Goal: Check status: Check status

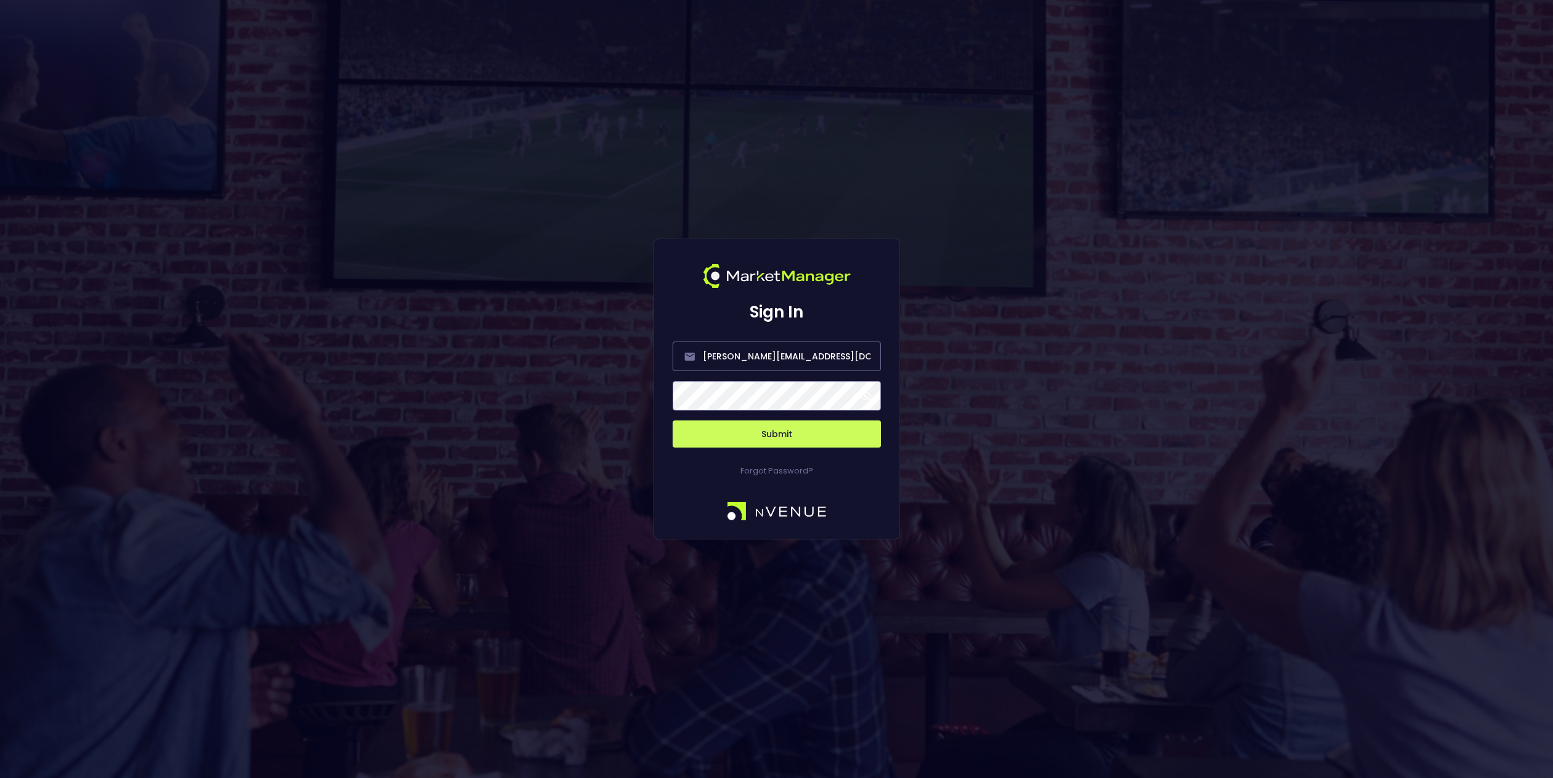
click at [867, 397] on span at bounding box center [865, 395] width 11 height 11
click at [773, 435] on button "Submit" at bounding box center [776, 433] width 208 height 27
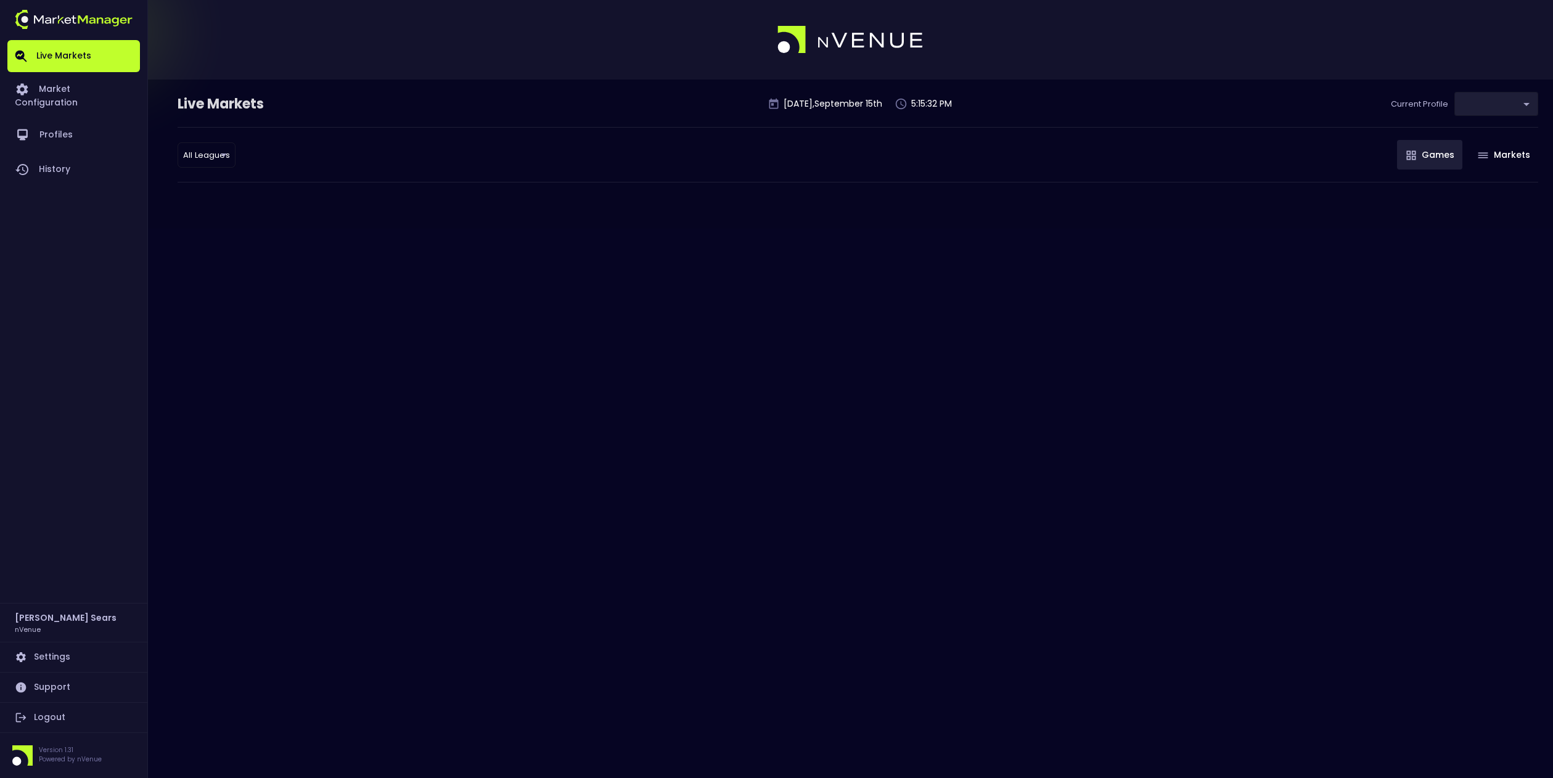
type input "d66ee90f-df8e-430e-a05c-aaf70ad95ad9"
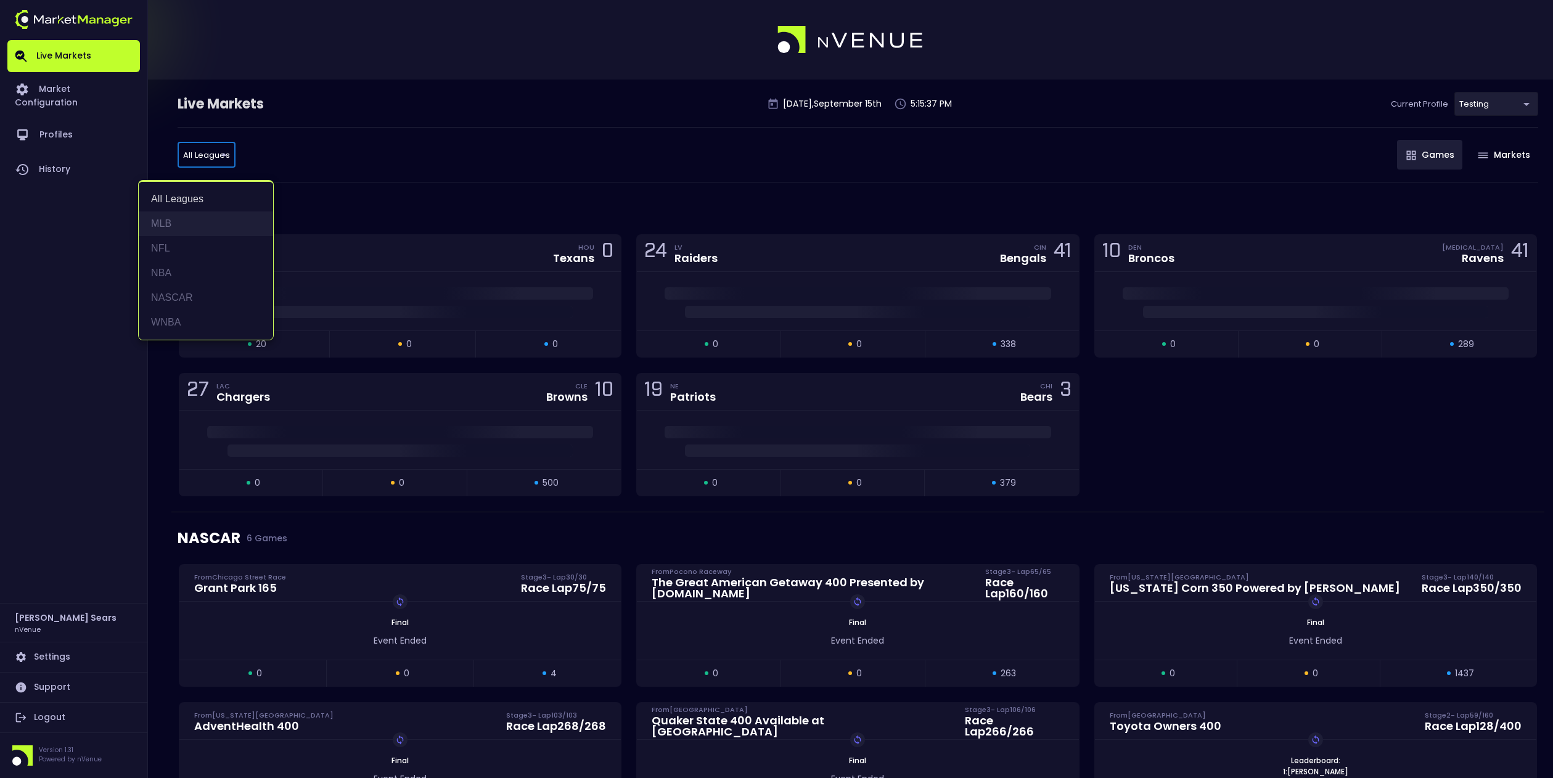
click at [168, 221] on li "MLB" at bounding box center [206, 223] width 134 height 25
type input "MLB"
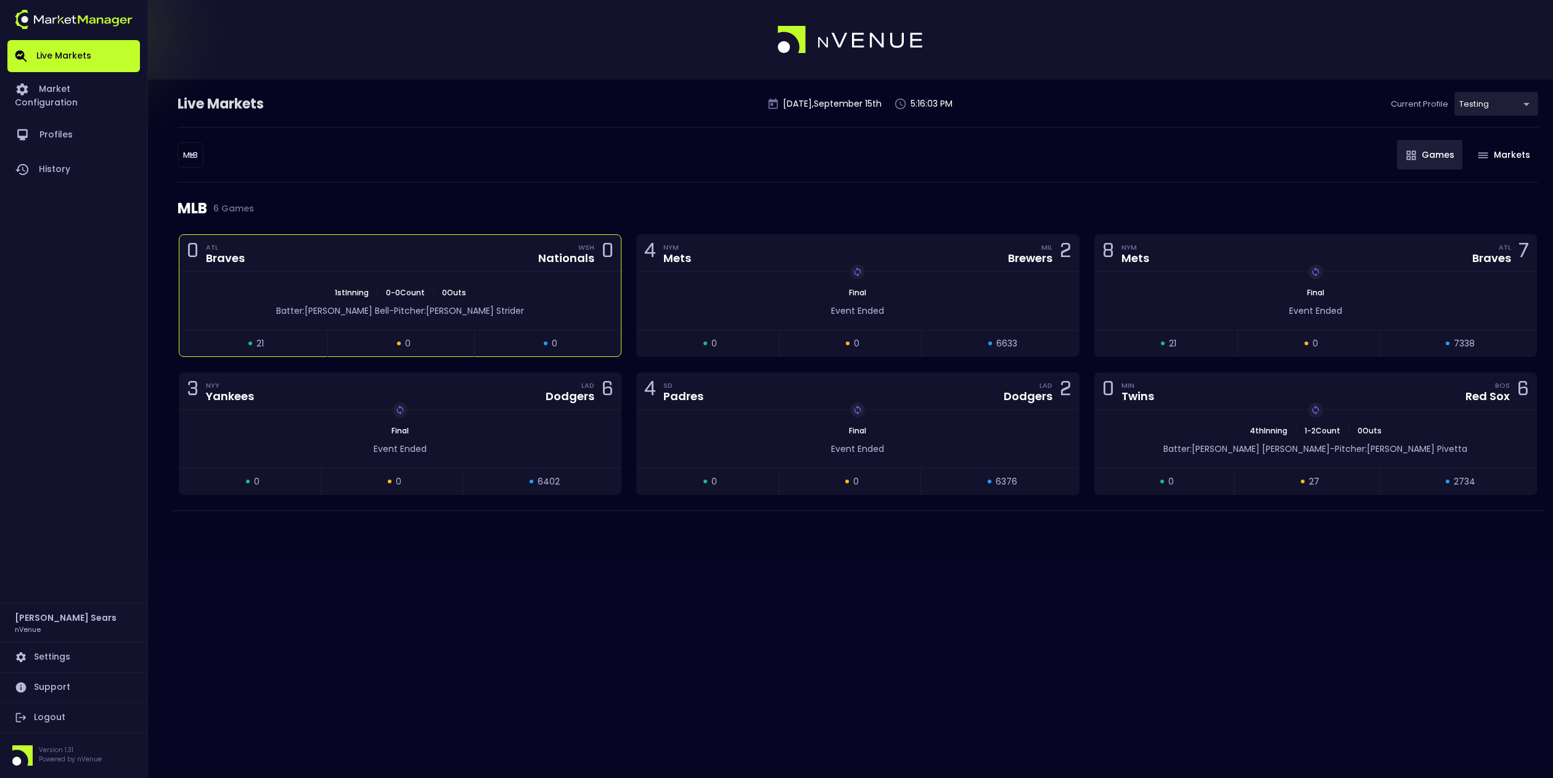
click at [541, 284] on div "1st Inning | 0 - 0 Count | 0 Outs Batter: [PERSON_NAME] - Pitcher: [PERSON_NAME]" at bounding box center [399, 301] width 441 height 58
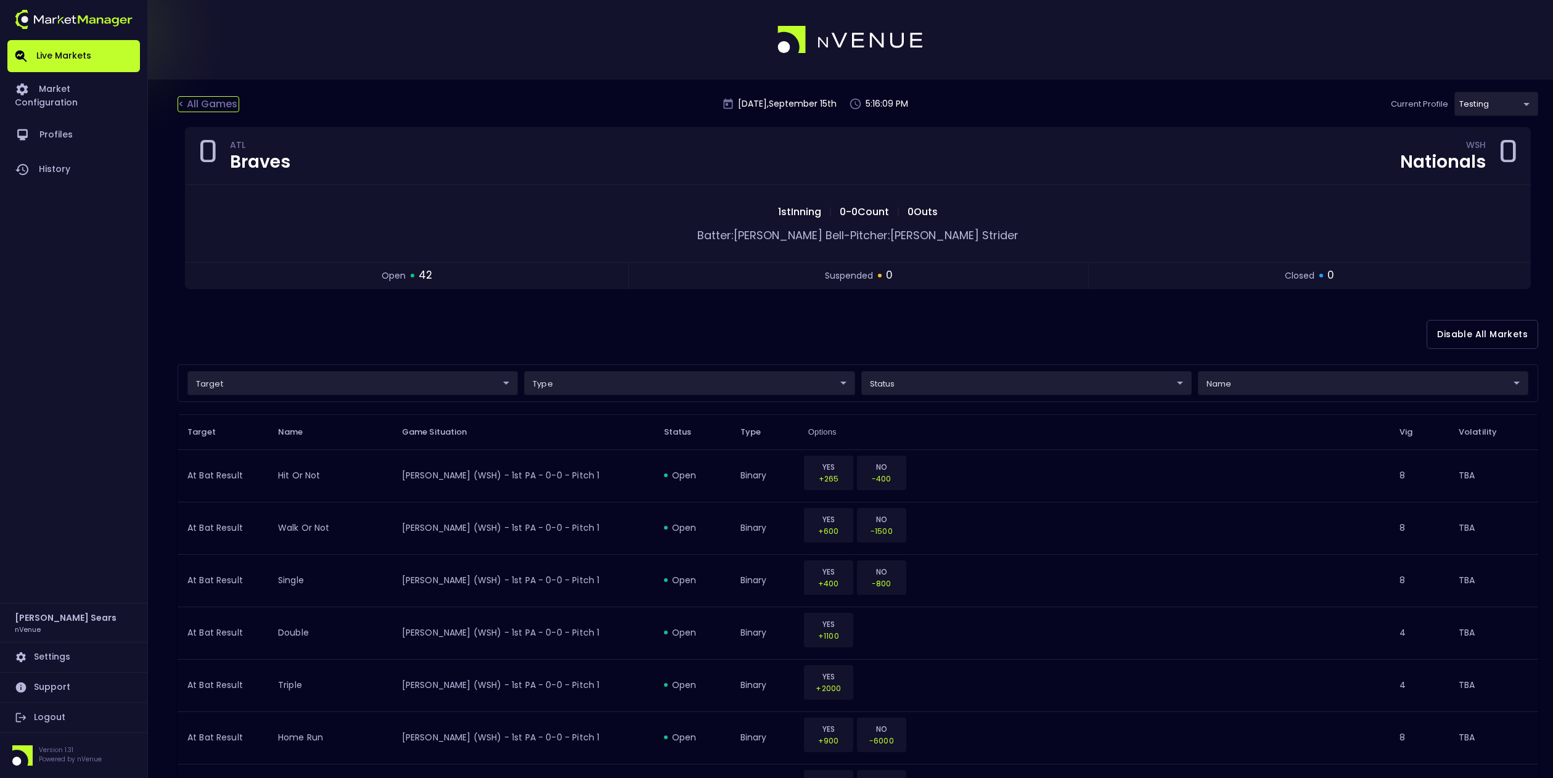
click at [208, 105] on div "< All Games" at bounding box center [209, 104] width 62 height 16
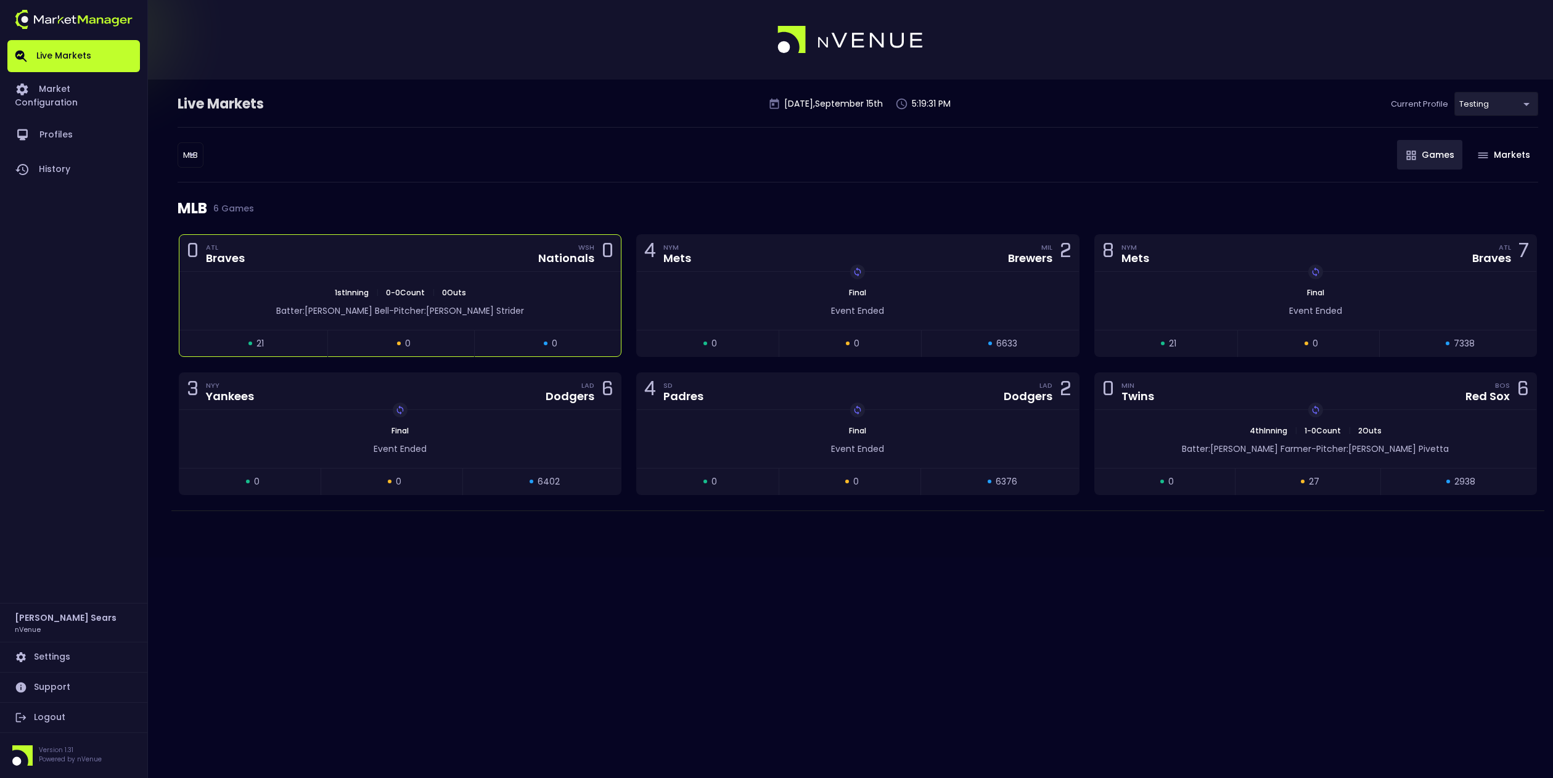
click at [494, 318] on div "1st Inning | 0 - 0 Count | 0 Outs Batter: [PERSON_NAME] - Pitcher: [PERSON_NAME]" at bounding box center [399, 301] width 441 height 58
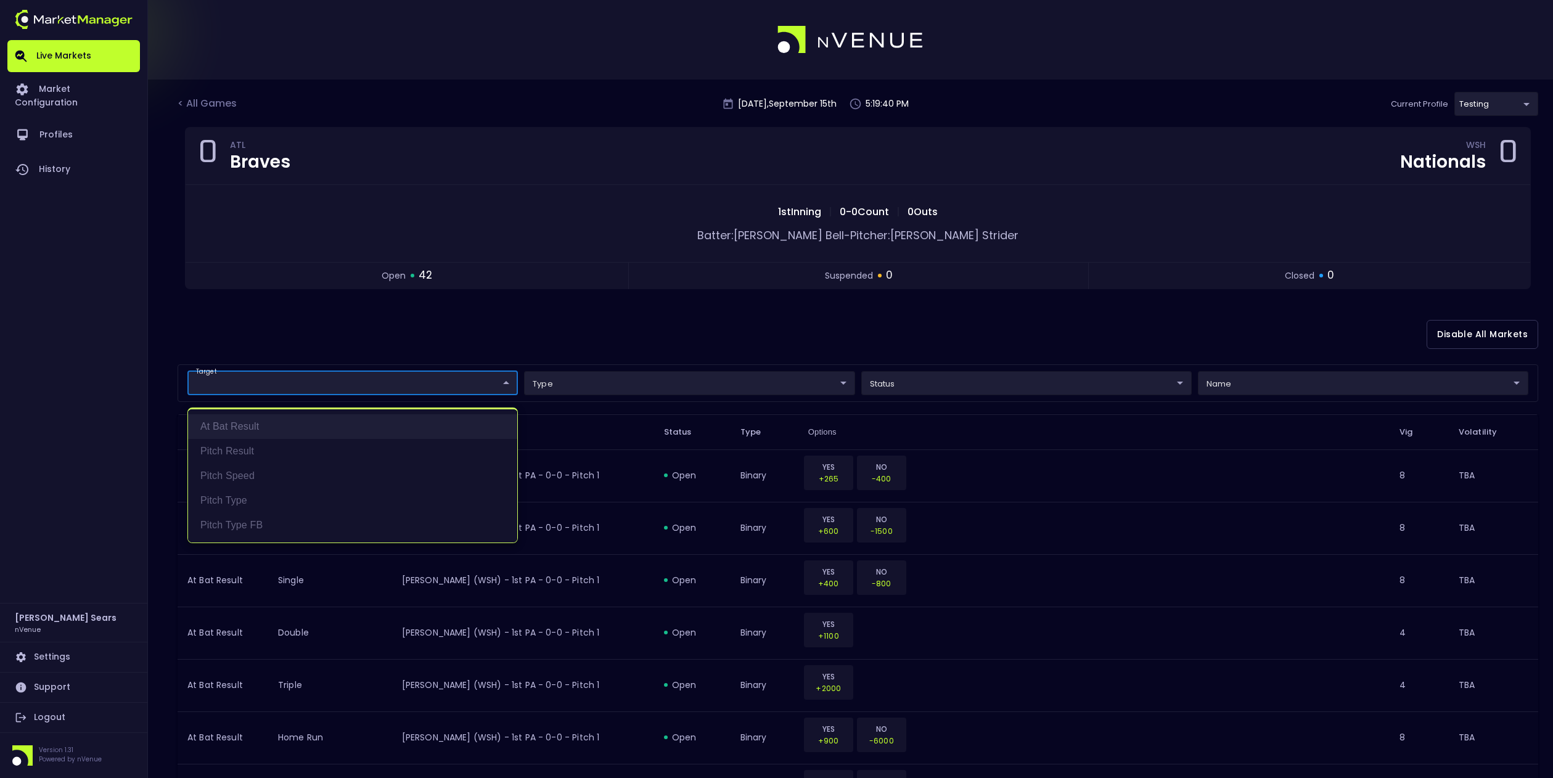
click at [251, 427] on li "At Bat Result" at bounding box center [352, 426] width 329 height 25
type input "At Bat Result"
click at [1149, 384] on div at bounding box center [776, 389] width 1553 height 778
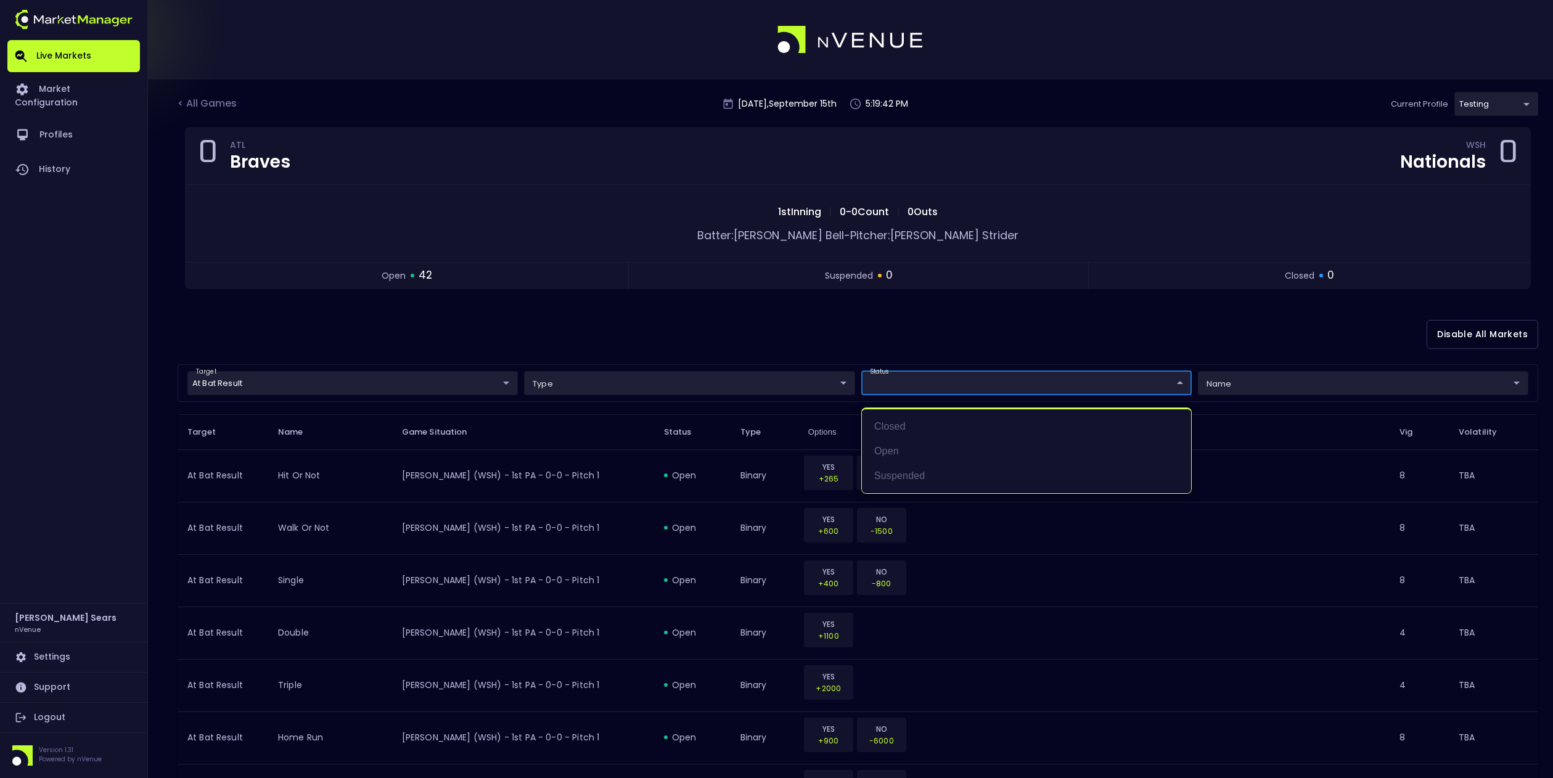
click at [908, 449] on li "open" at bounding box center [1026, 451] width 329 height 25
type input "open"
click at [796, 344] on div at bounding box center [776, 389] width 1553 height 778
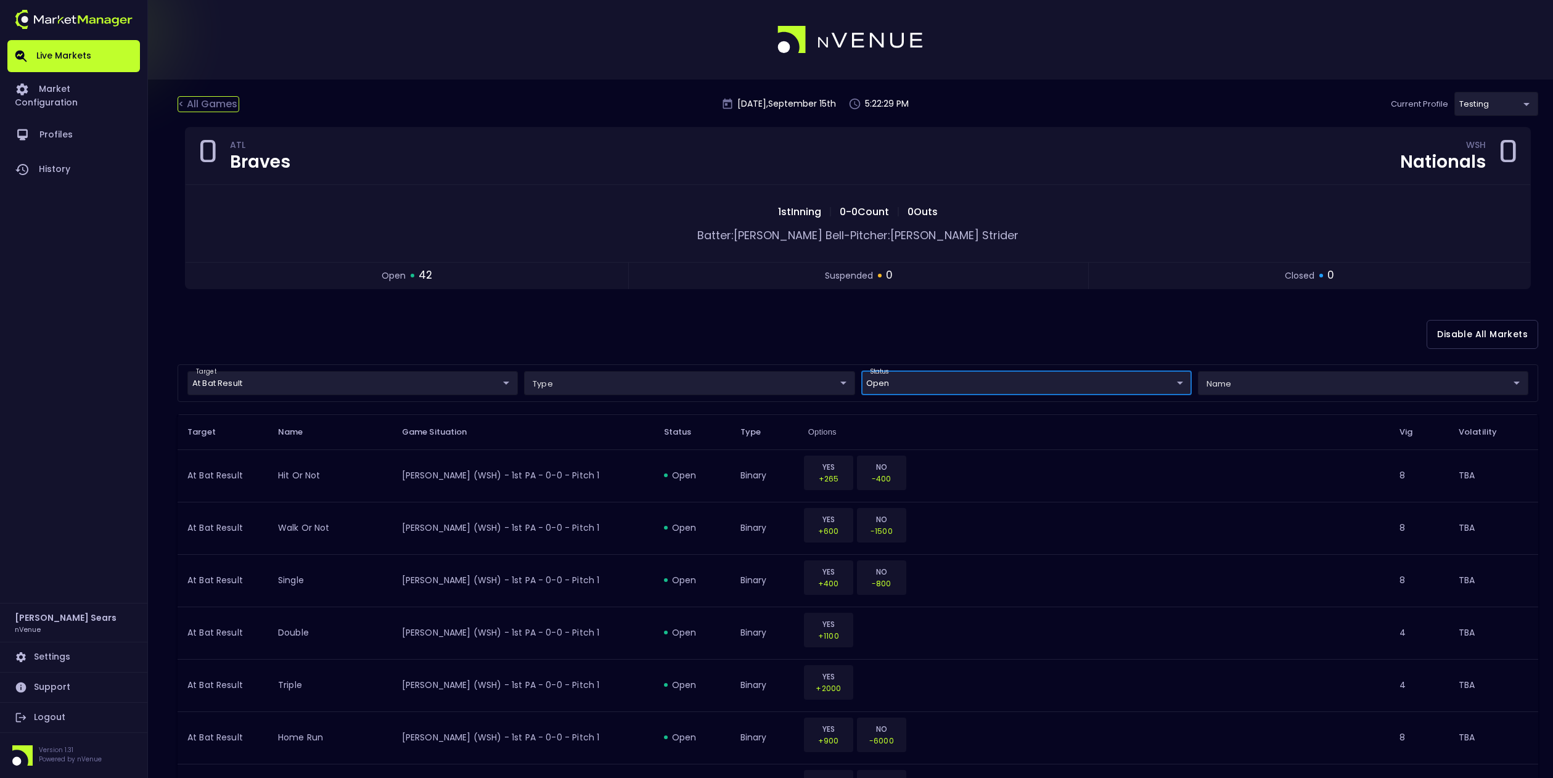
click at [215, 99] on div "< All Games" at bounding box center [209, 104] width 62 height 16
